Goal: Find specific page/section: Find specific page/section

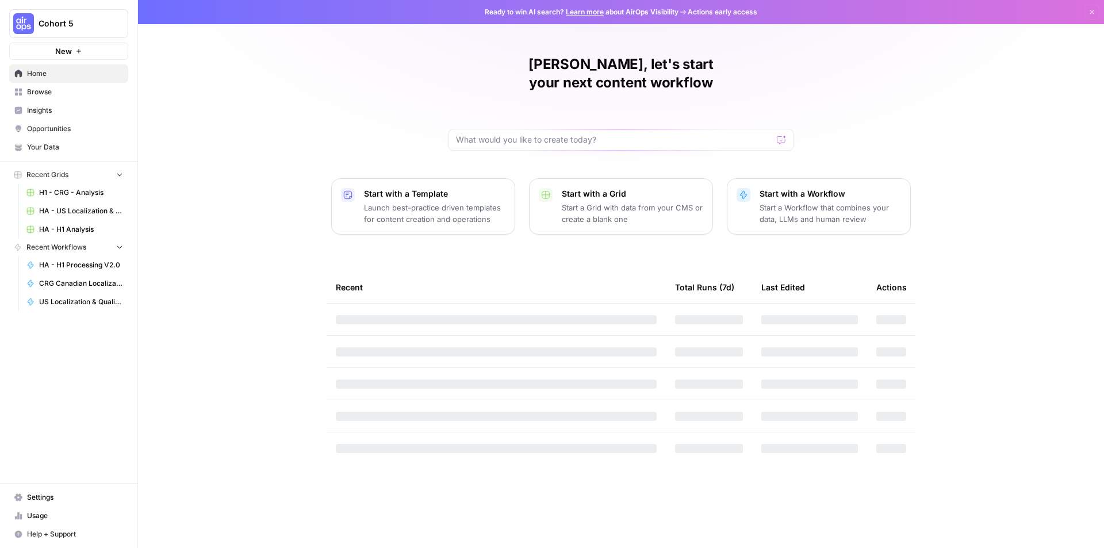
click at [85, 90] on span "Browse" at bounding box center [75, 92] width 96 height 10
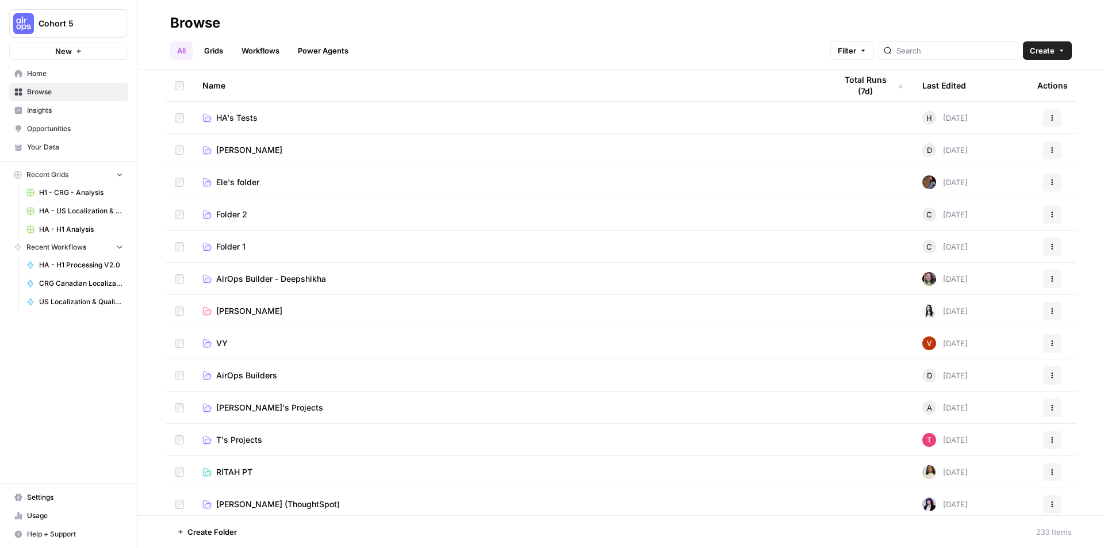
click at [268, 121] on link "HA's Tests" at bounding box center [509, 117] width 615 height 11
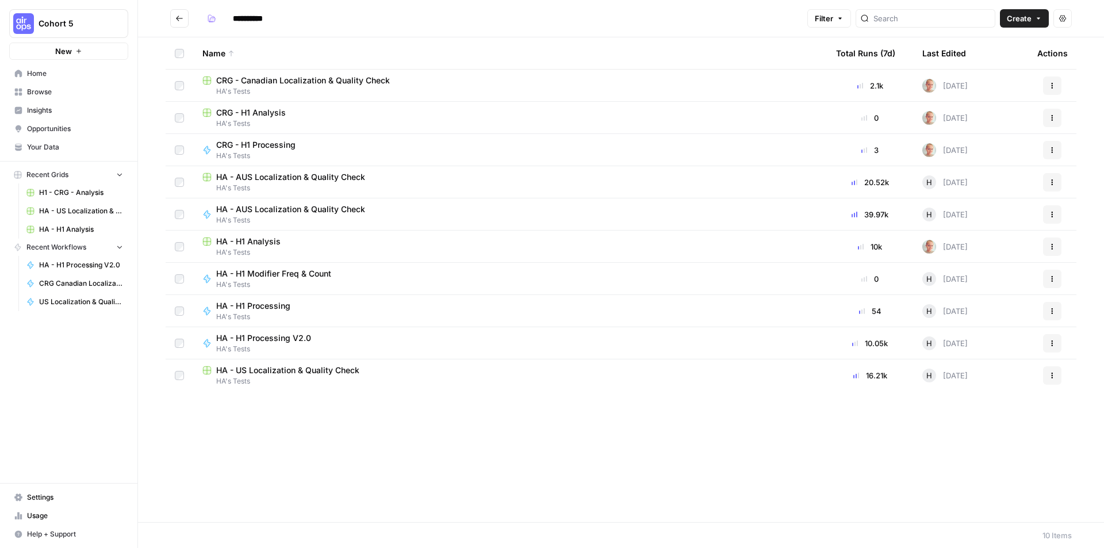
click at [340, 183] on span "HA's Tests" at bounding box center [509, 188] width 615 height 10
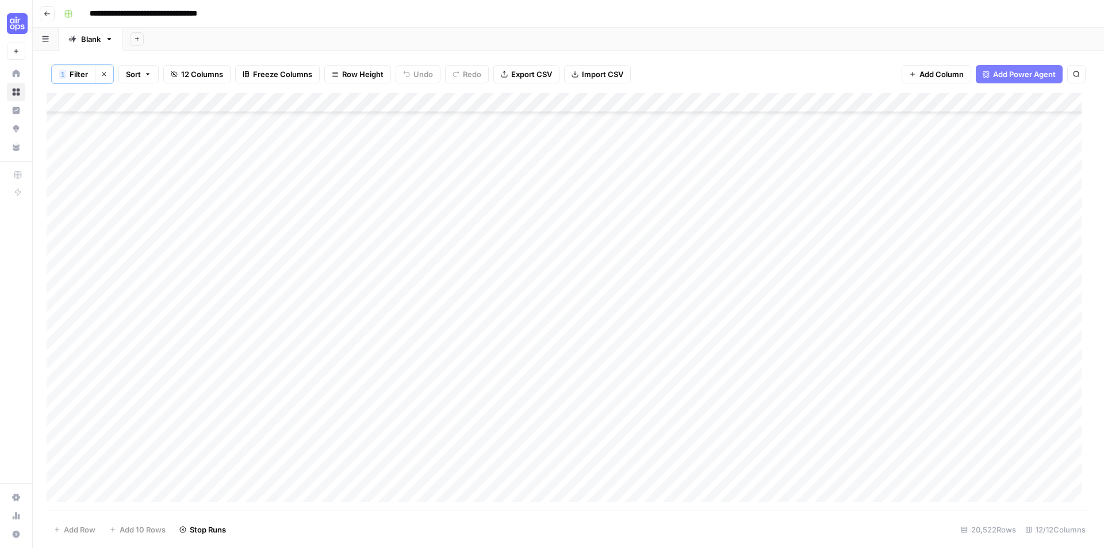
scroll to position [312566, 0]
click at [52, 17] on button "Go back" at bounding box center [47, 13] width 15 height 15
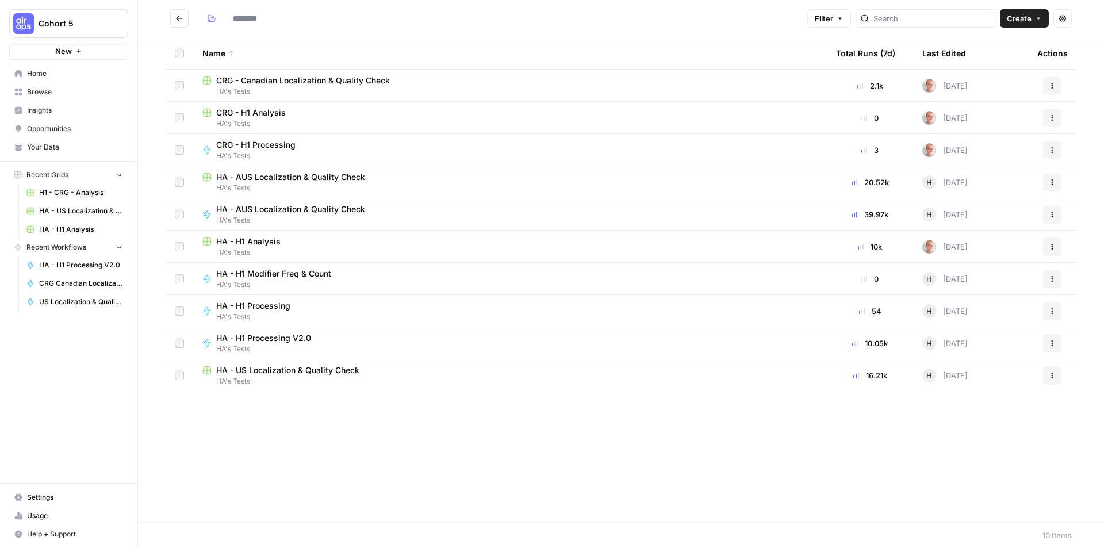
type input "**********"
click at [504, 119] on span "HA's Tests" at bounding box center [509, 123] width 615 height 10
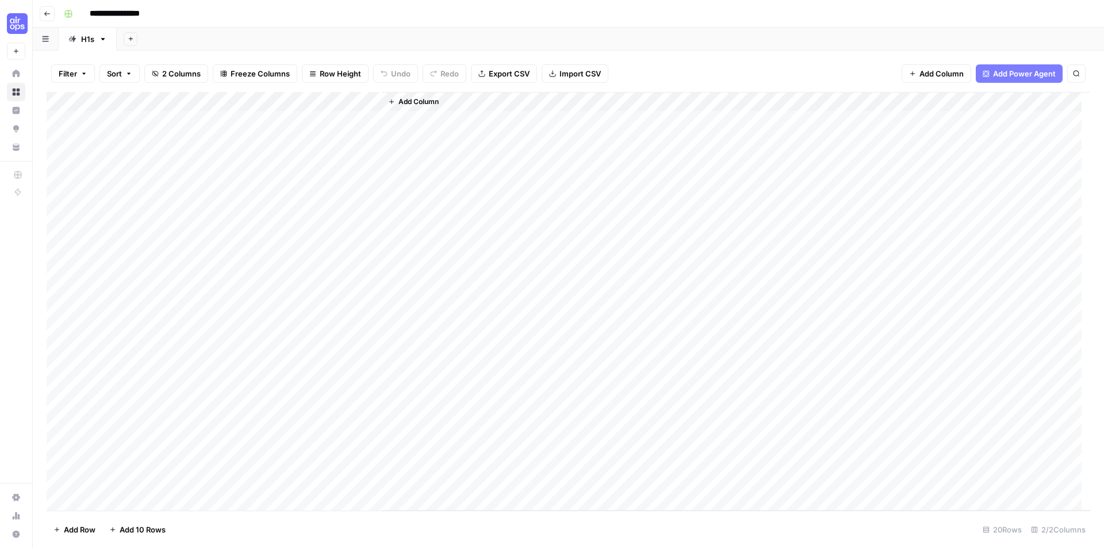
click at [48, 13] on icon "button" at bounding box center [47, 13] width 7 height 7
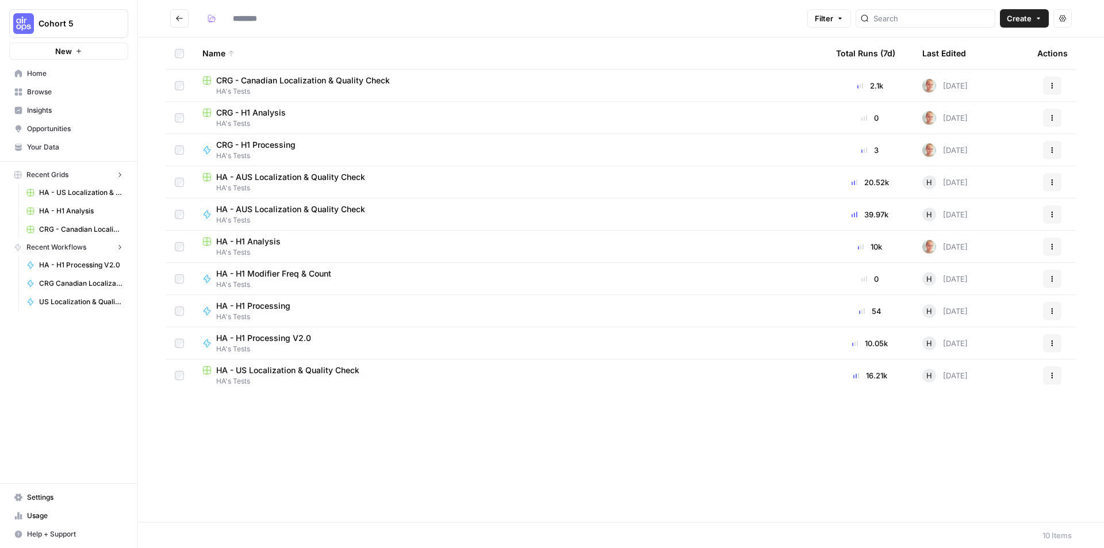
type input "**********"
click at [376, 243] on div "HA - H1 Analysis" at bounding box center [509, 241] width 615 height 11
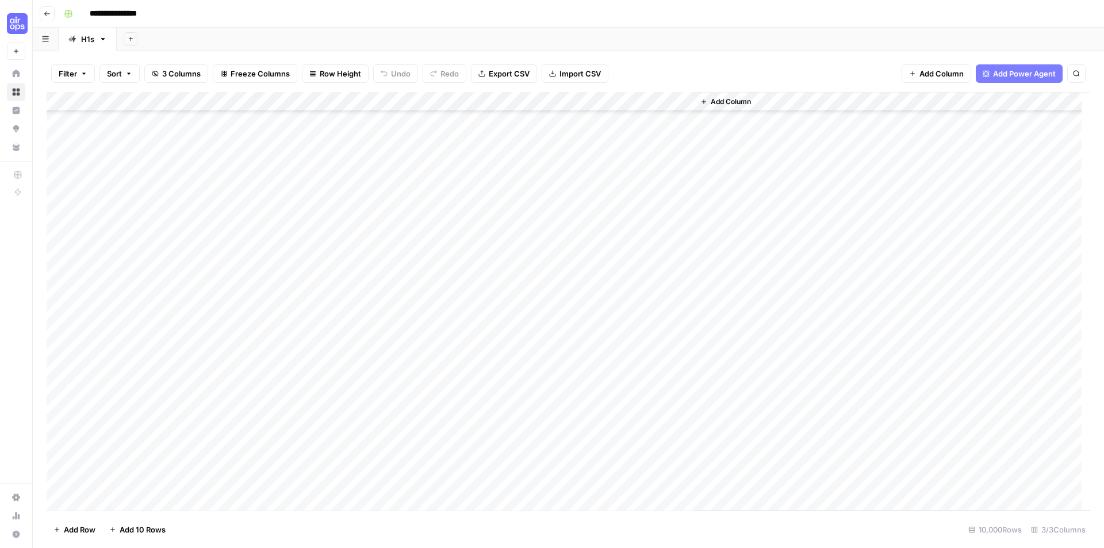
scroll to position [230, 0]
